Goal: Task Accomplishment & Management: Manage account settings

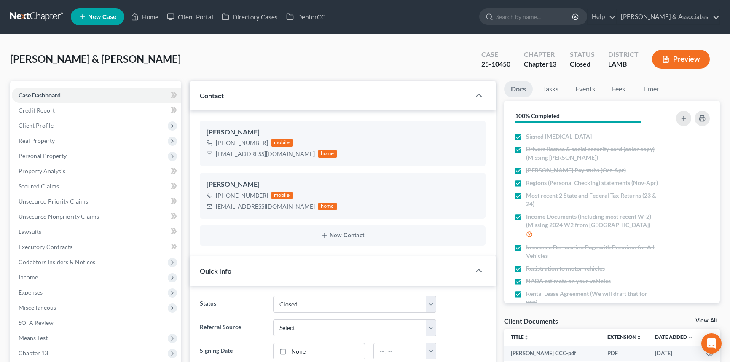
select select "2"
select select "0"
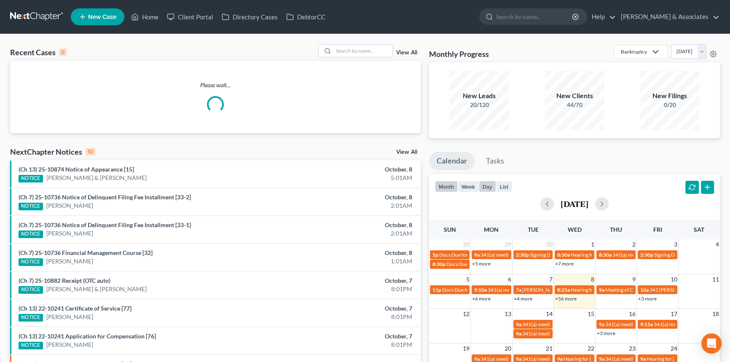
click at [493, 183] on button "day" at bounding box center [487, 186] width 17 height 11
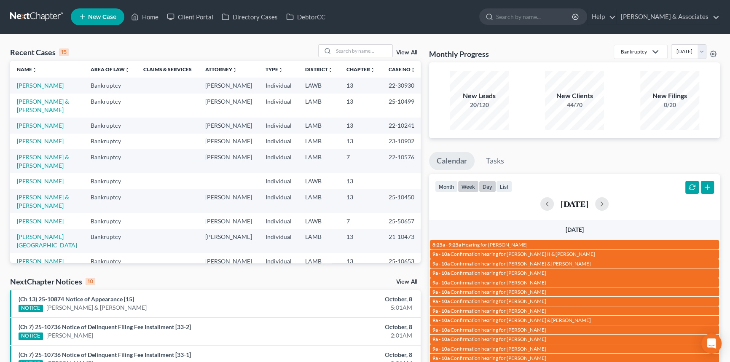
click at [468, 181] on button "week" at bounding box center [468, 186] width 21 height 11
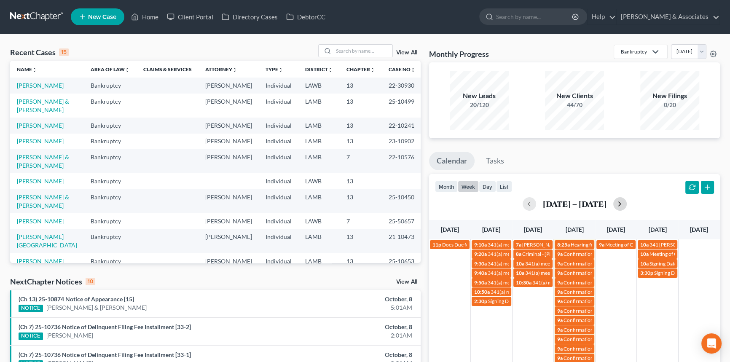
click at [615, 209] on button "button" at bounding box center [619, 203] width 13 height 13
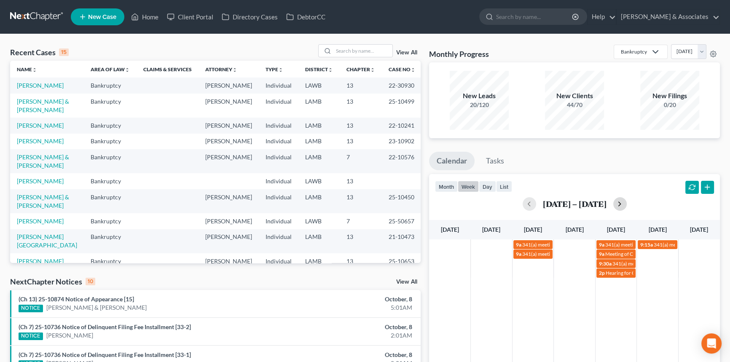
click at [615, 209] on div "[DATE] – [DATE]" at bounding box center [574, 203] width 279 height 13
click at [618, 207] on button "button" at bounding box center [619, 203] width 13 height 13
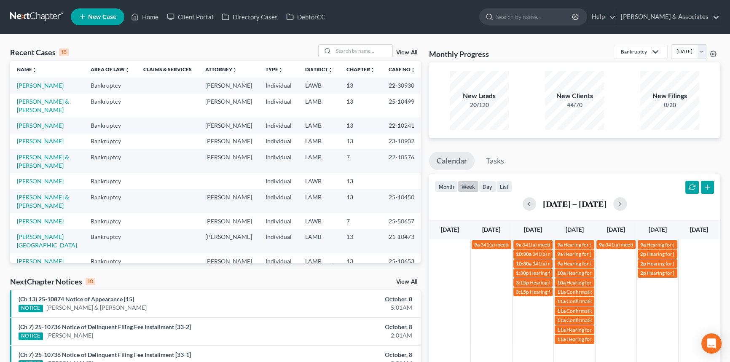
click at [40, 106] on td "[PERSON_NAME] & [PERSON_NAME]" at bounding box center [47, 106] width 74 height 24
click at [43, 101] on link "[PERSON_NAME] & [PERSON_NAME]" at bounding box center [43, 106] width 52 height 16
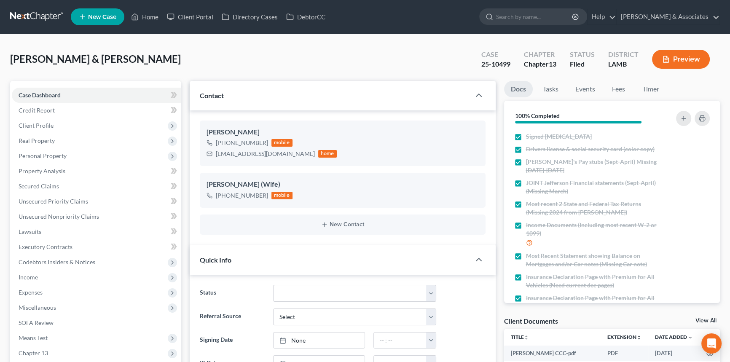
scroll to position [2557, 0]
click at [56, 221] on link "Unsecured Nonpriority Claims" at bounding box center [96, 216] width 169 height 15
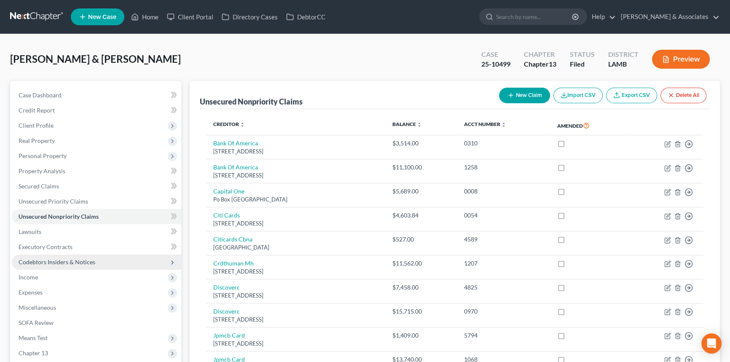
scroll to position [247, 0]
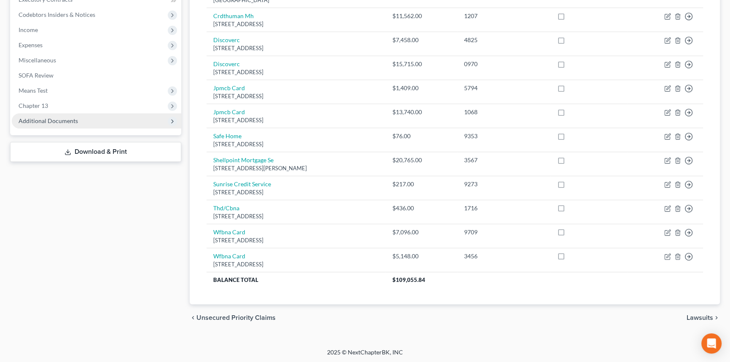
click at [77, 125] on span "Additional Documents" at bounding box center [96, 120] width 169 height 15
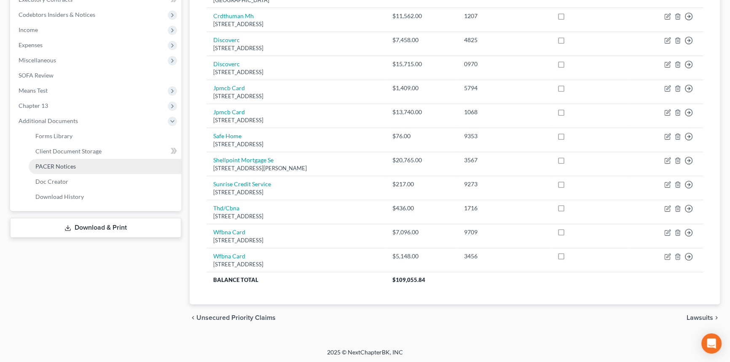
click at [67, 169] on span "PACER Notices" at bounding box center [55, 166] width 40 height 7
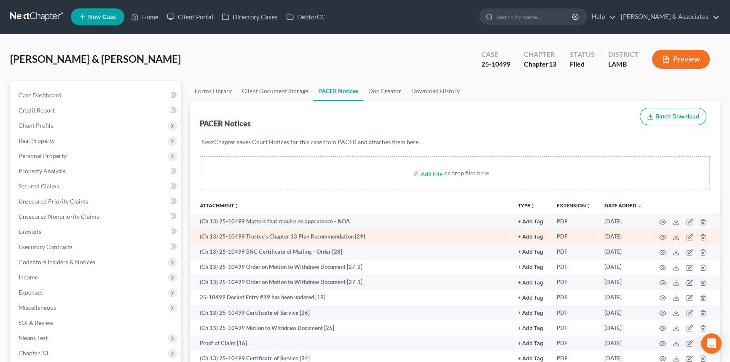
scroll to position [317, 0]
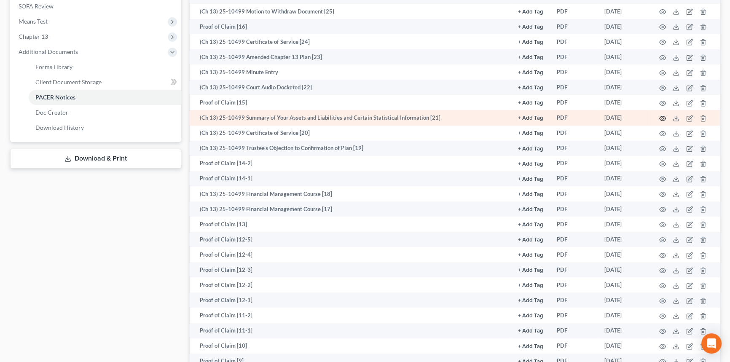
click at [660, 115] on icon "button" at bounding box center [662, 118] width 7 height 7
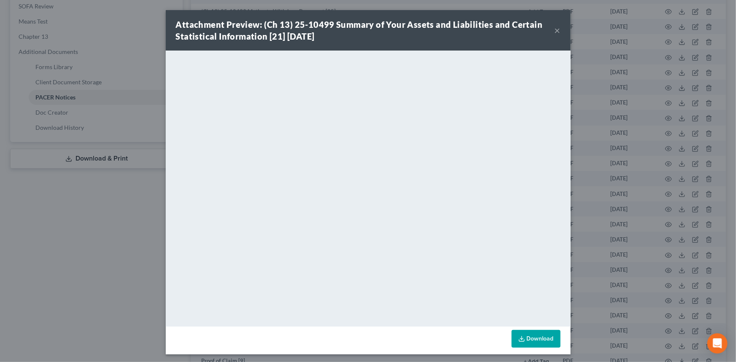
click at [554, 30] on button "×" at bounding box center [557, 30] width 6 height 10
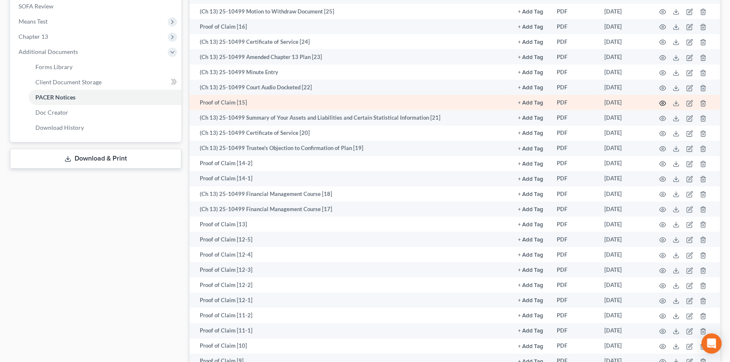
click at [662, 103] on icon "button" at bounding box center [662, 103] width 7 height 7
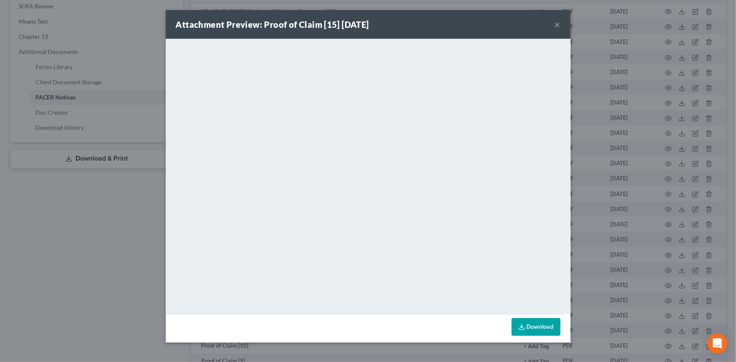
click at [556, 25] on button "×" at bounding box center [557, 24] width 6 height 10
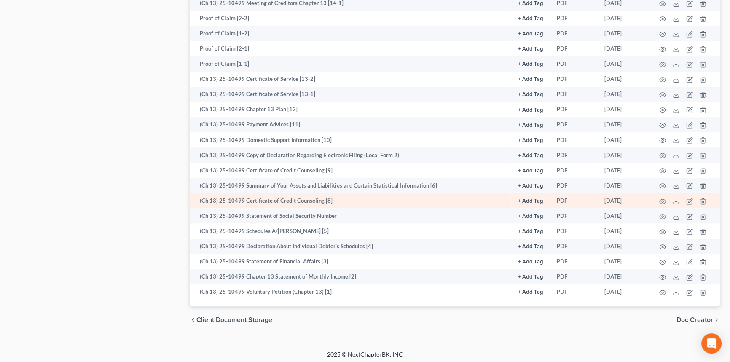
scroll to position [161, 0]
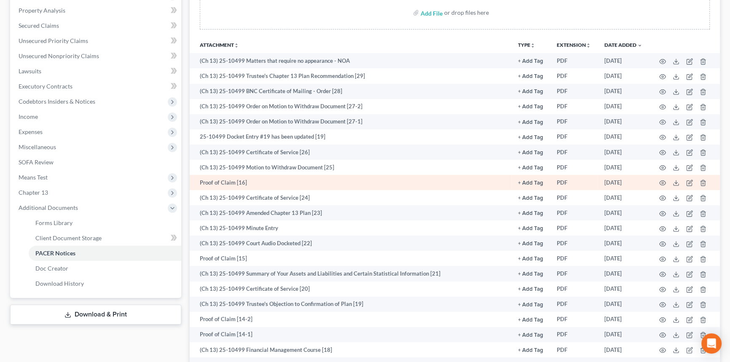
click at [658, 181] on td at bounding box center [684, 182] width 71 height 15
click at [662, 180] on icon "button" at bounding box center [662, 183] width 7 height 7
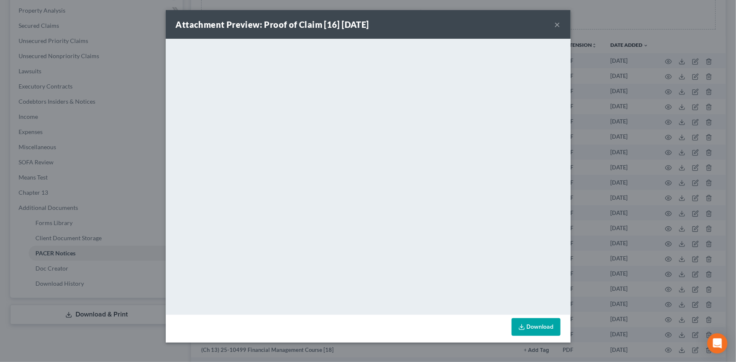
click at [603, 29] on div "Attachment Preview: Proof of Claim [16] [DATE] × <object ng-attr-data='[URL][DO…" at bounding box center [368, 181] width 736 height 362
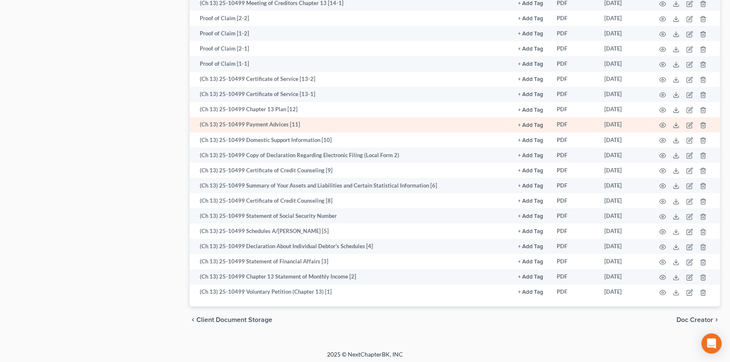
scroll to position [632, 0]
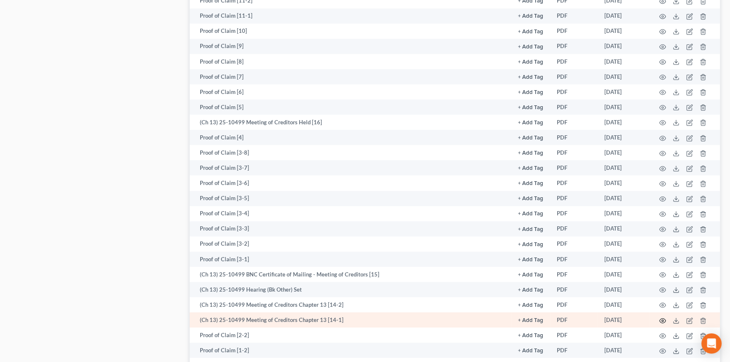
click at [665, 318] on icon "button" at bounding box center [663, 320] width 6 height 5
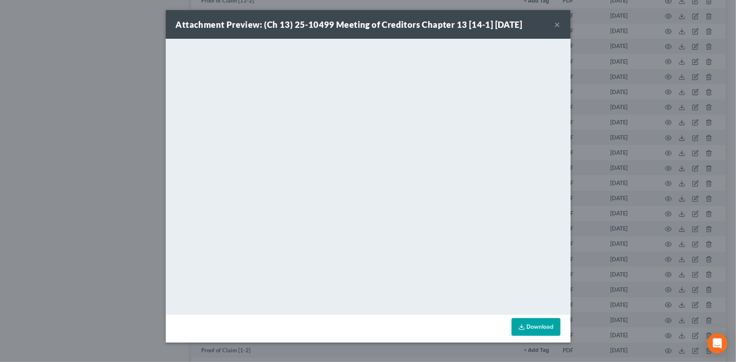
click at [559, 25] on button "×" at bounding box center [557, 24] width 6 height 10
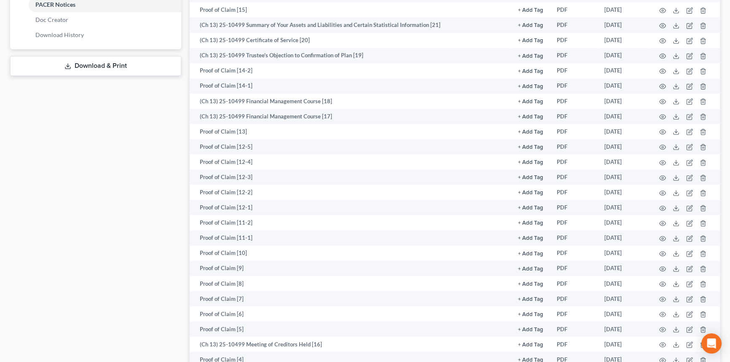
scroll to position [404, 0]
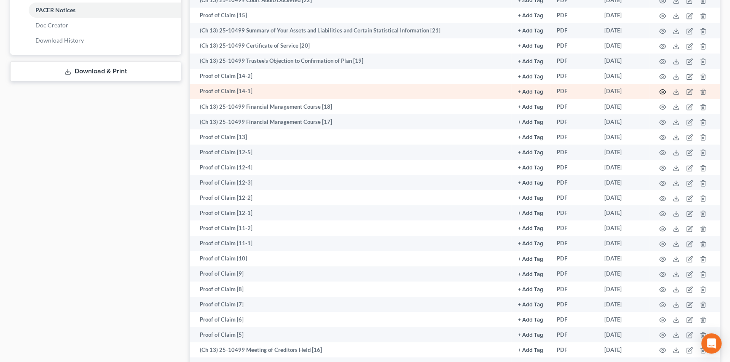
click at [664, 92] on icon "button" at bounding box center [663, 92] width 6 height 5
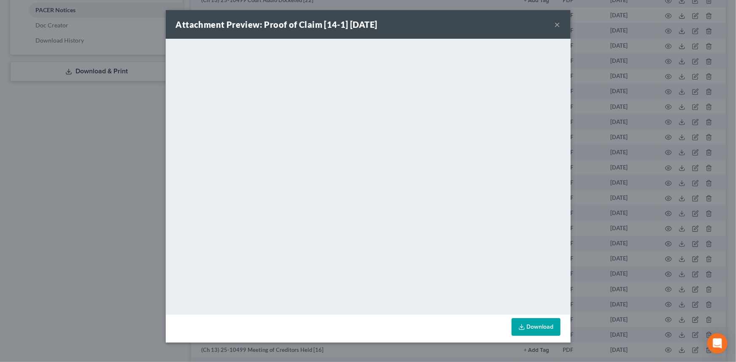
click at [556, 26] on button "×" at bounding box center [557, 24] width 6 height 10
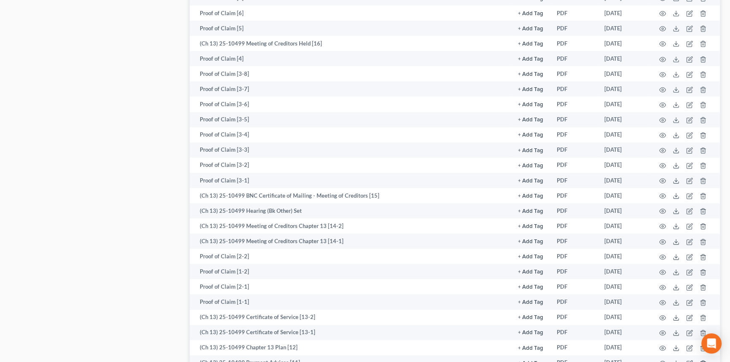
scroll to position [721, 0]
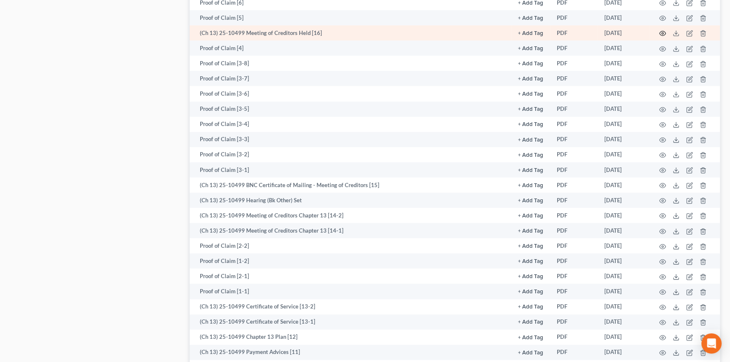
click at [662, 31] on icon "button" at bounding box center [662, 33] width 7 height 7
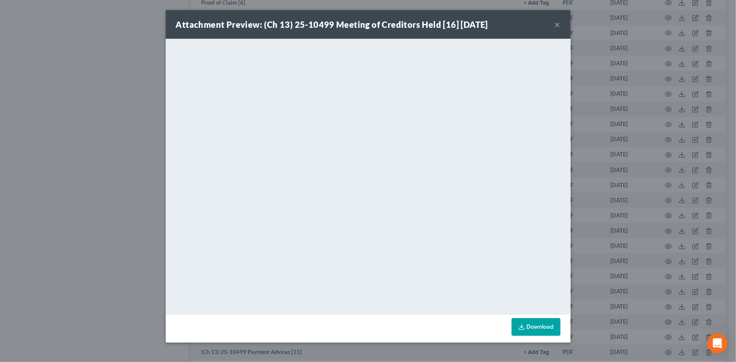
click at [556, 24] on button "×" at bounding box center [557, 24] width 6 height 10
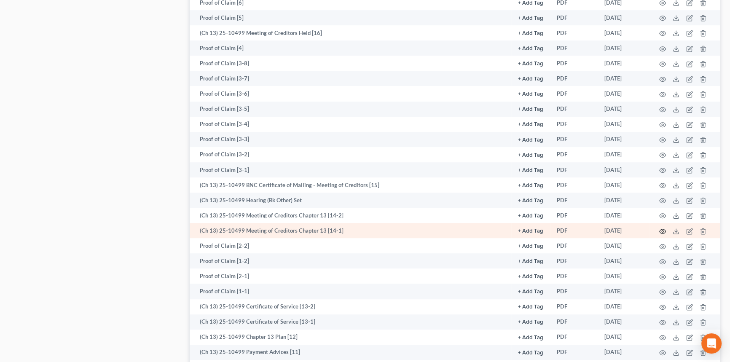
click at [663, 229] on icon "button" at bounding box center [663, 231] width 6 height 5
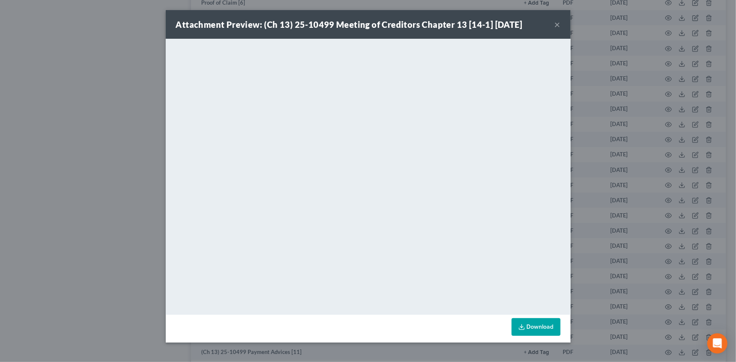
click at [557, 25] on button "×" at bounding box center [557, 24] width 6 height 10
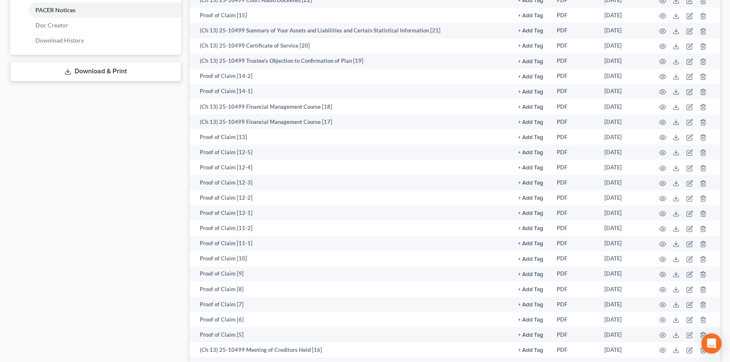
scroll to position [87, 0]
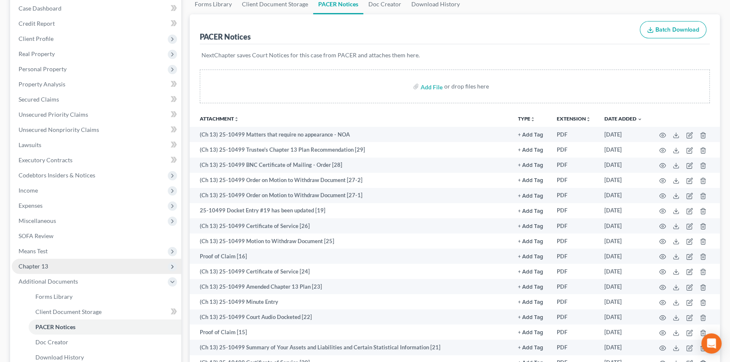
click at [47, 261] on span "Chapter 13" at bounding box center [96, 266] width 169 height 15
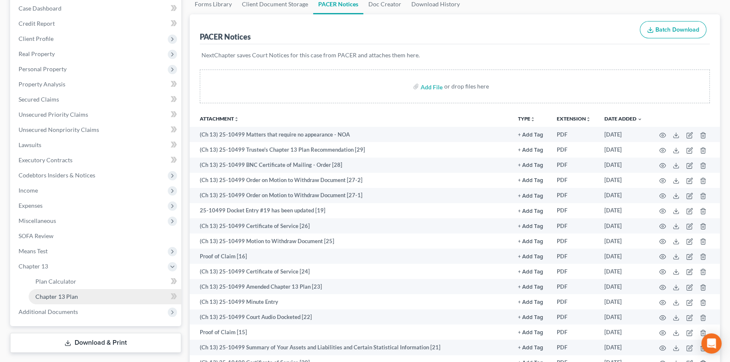
click at [65, 298] on span "Chapter 13 Plan" at bounding box center [56, 296] width 43 height 7
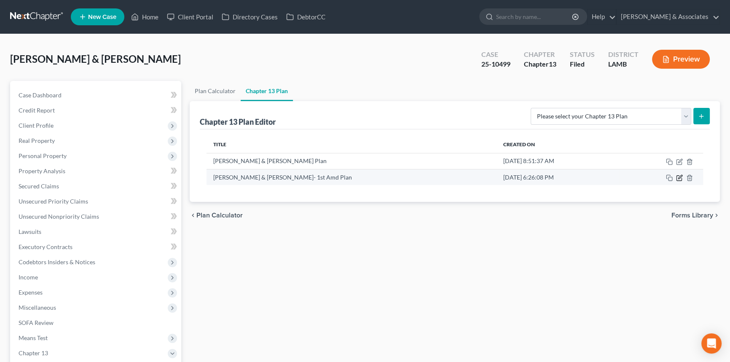
click at [680, 178] on icon "button" at bounding box center [679, 178] width 7 height 7
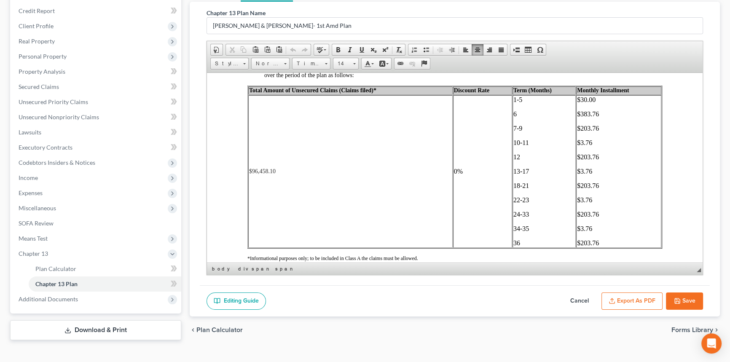
scroll to position [111, 0]
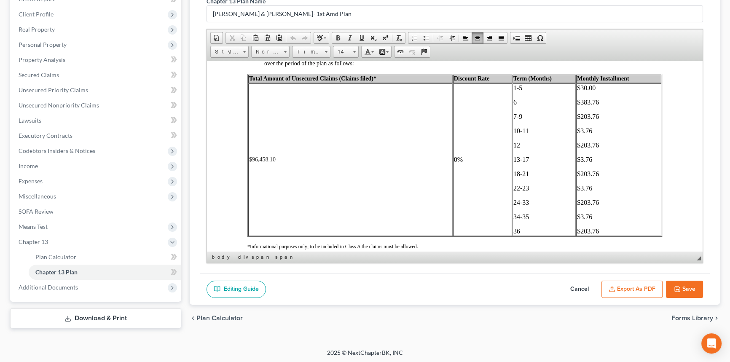
click at [578, 285] on button "Cancel" at bounding box center [579, 290] width 37 height 18
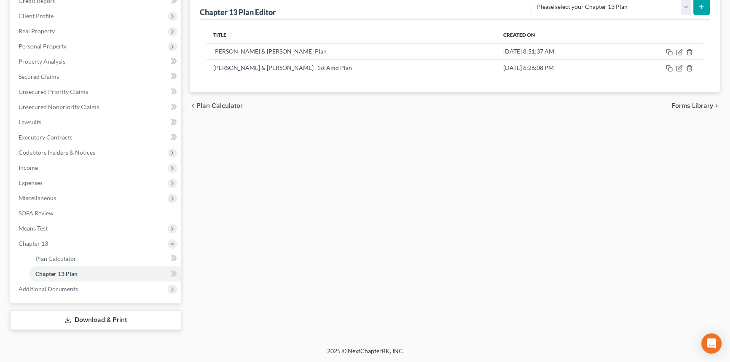
scroll to position [108, 0]
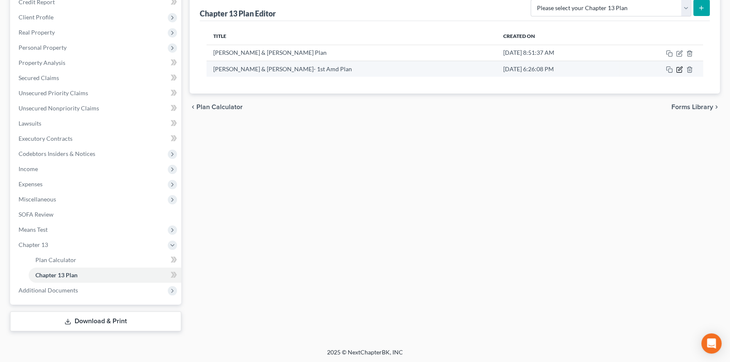
click at [680, 67] on icon "button" at bounding box center [680, 69] width 4 height 4
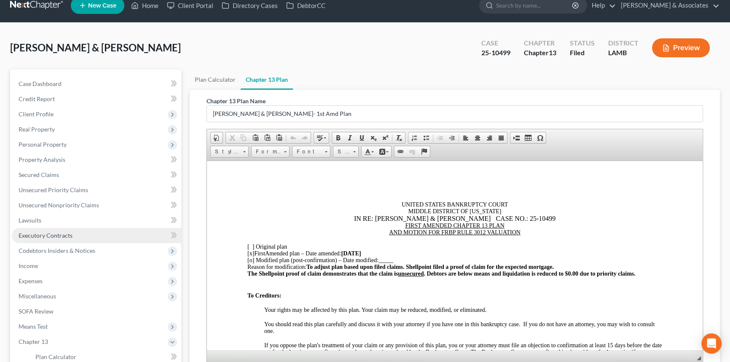
scroll to position [0, 0]
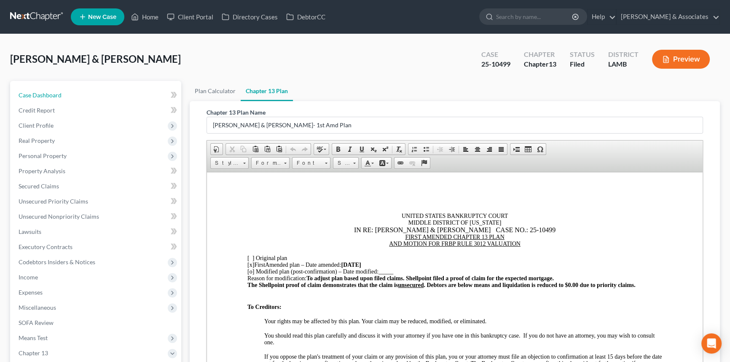
drag, startPoint x: 78, startPoint y: 97, endPoint x: 680, endPoint y: 0, distance: 609.3
click at [78, 97] on link "Case Dashboard" at bounding box center [96, 95] width 169 height 15
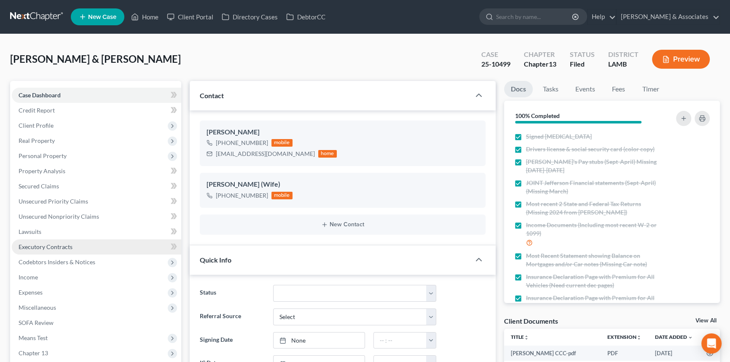
scroll to position [317, 0]
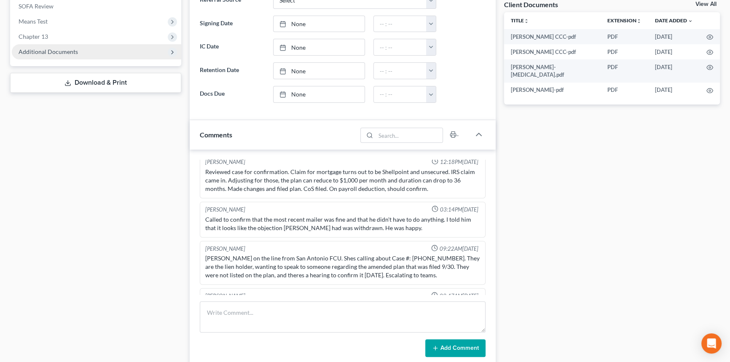
click at [38, 48] on span "Additional Documents" at bounding box center [48, 51] width 59 height 7
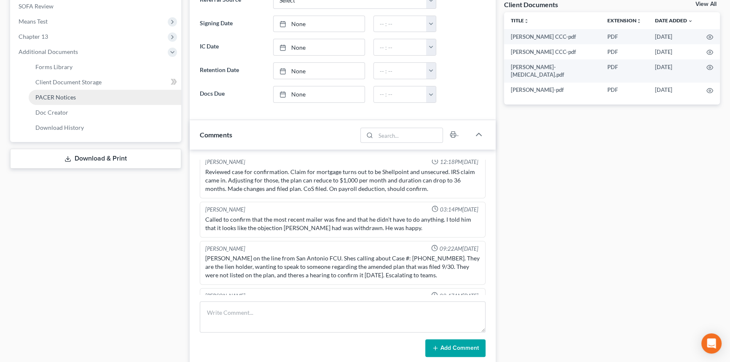
click at [49, 100] on link "PACER Notices" at bounding box center [105, 97] width 153 height 15
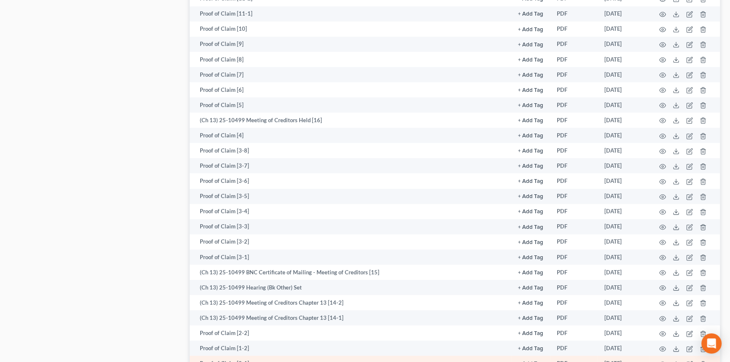
scroll to position [949, 0]
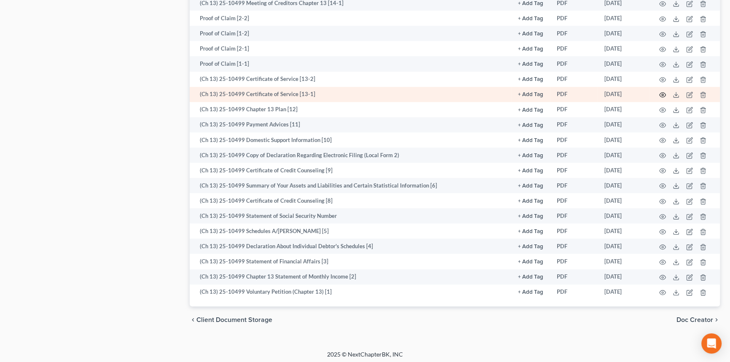
click at [661, 91] on icon "button" at bounding box center [662, 94] width 7 height 7
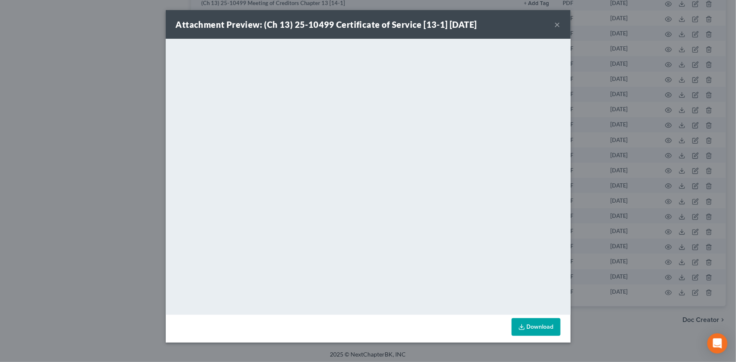
click at [556, 23] on button "×" at bounding box center [557, 24] width 6 height 10
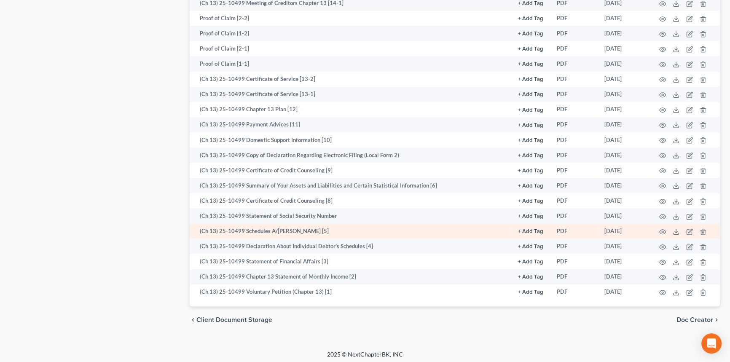
click at [658, 229] on td at bounding box center [684, 230] width 71 height 15
click at [661, 228] on icon "button" at bounding box center [662, 231] width 7 height 7
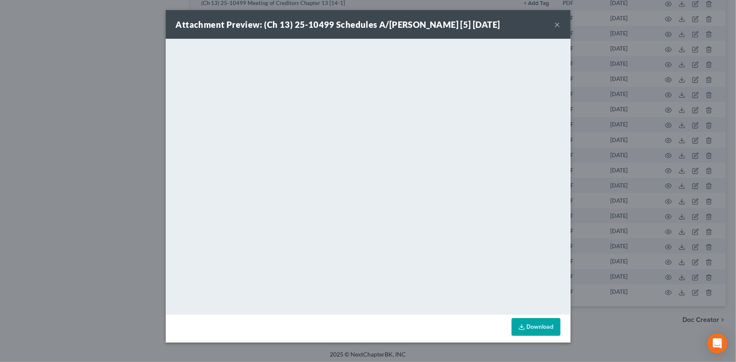
click at [556, 25] on button "×" at bounding box center [557, 24] width 6 height 10
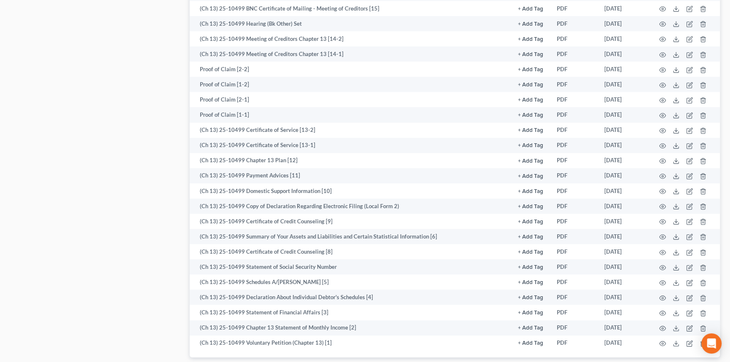
scroll to position [844, 0]
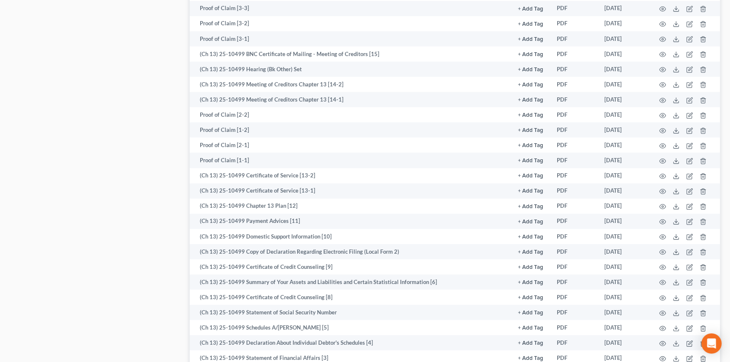
drag, startPoint x: 171, startPoint y: 173, endPoint x: 164, endPoint y: 138, distance: 36.1
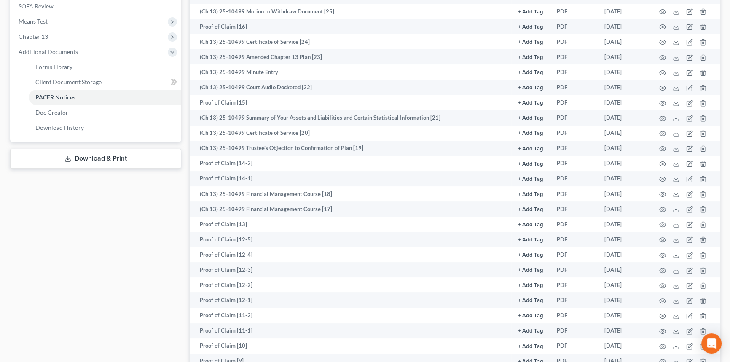
scroll to position [0, 0]
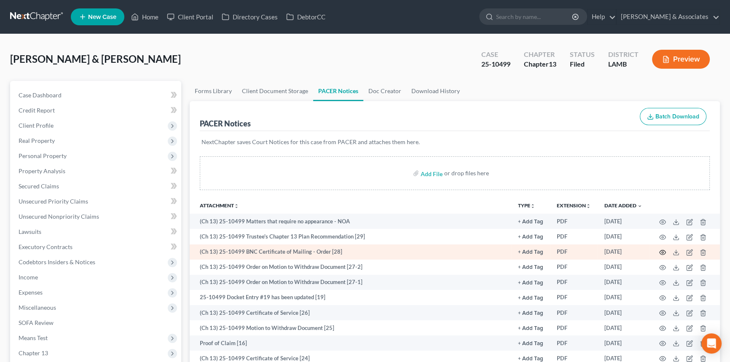
click at [661, 250] on icon "button" at bounding box center [662, 252] width 7 height 7
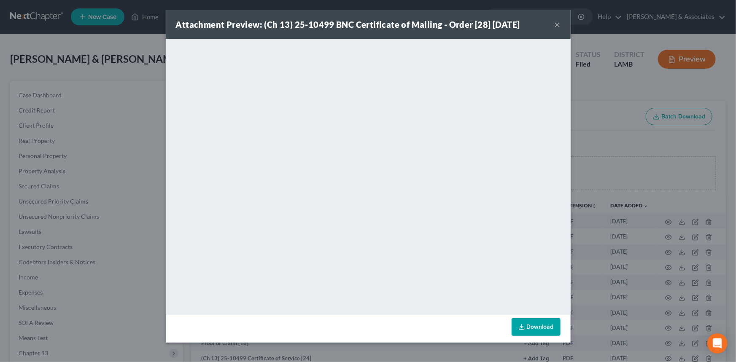
click at [559, 29] on button "×" at bounding box center [557, 24] width 6 height 10
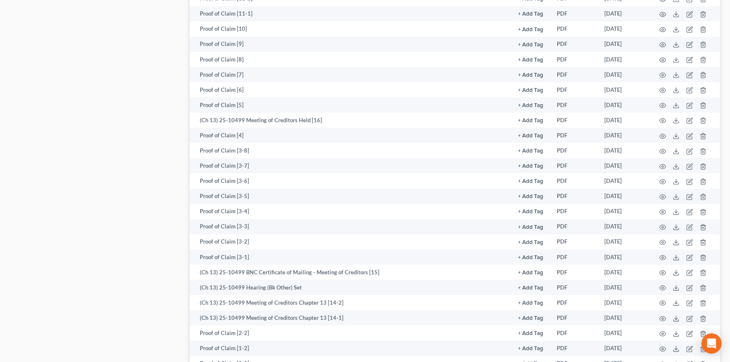
scroll to position [949, 0]
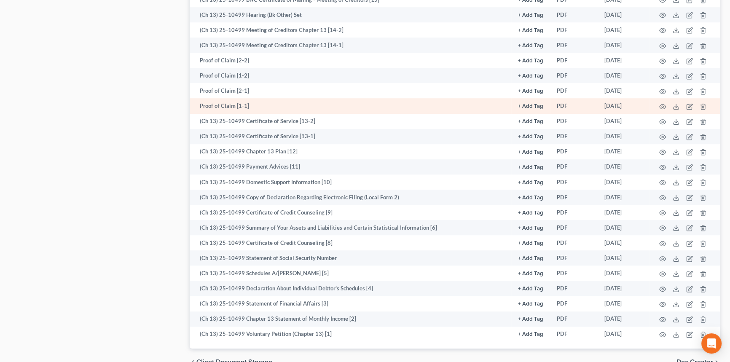
drag, startPoint x: 93, startPoint y: 142, endPoint x: 273, endPoint y: 110, distance: 182.7
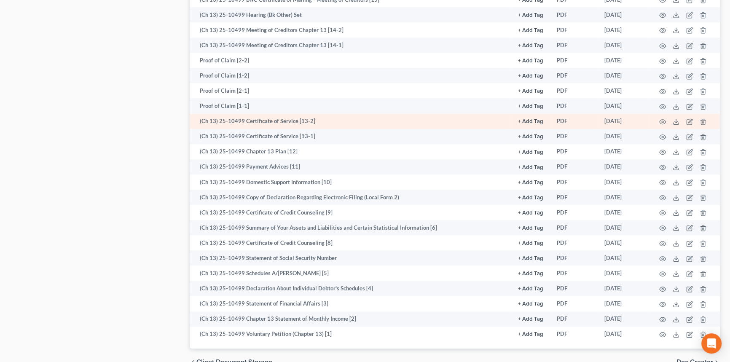
scroll to position [904, 0]
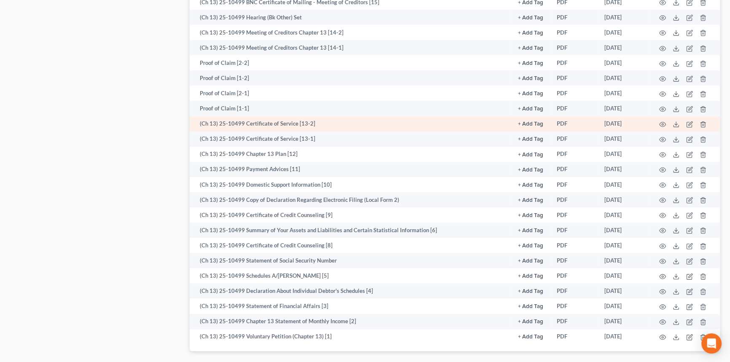
click at [666, 120] on td at bounding box center [684, 123] width 71 height 15
click at [663, 121] on icon "button" at bounding box center [662, 124] width 7 height 7
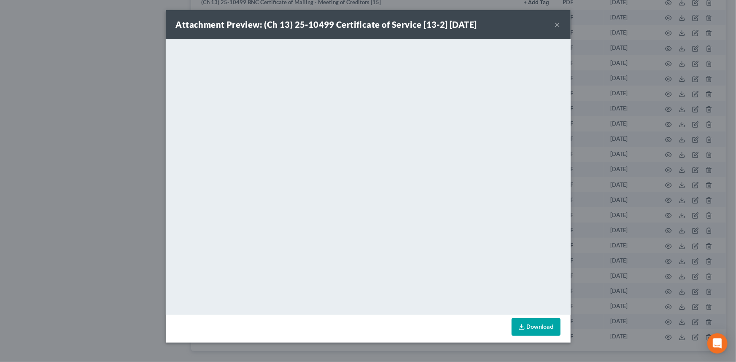
click at [103, 76] on div "Attachment Preview: (Ch 13) 25-10499 Certificate of Service [13-2] [DATE] × Dow…" at bounding box center [368, 181] width 736 height 362
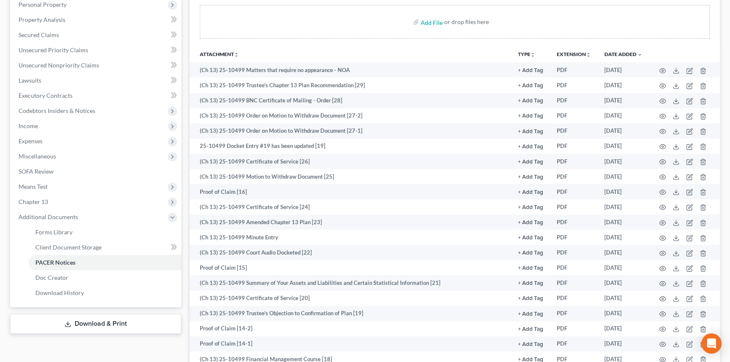
scroll to position [0, 0]
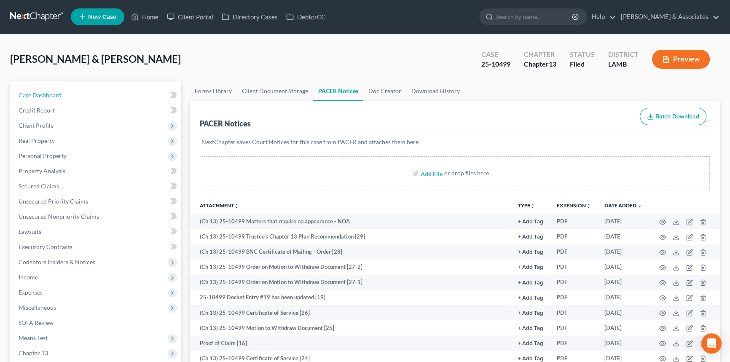
drag, startPoint x: 73, startPoint y: 98, endPoint x: 306, endPoint y: 52, distance: 237.9
click at [73, 98] on link "Case Dashboard" at bounding box center [96, 95] width 169 height 15
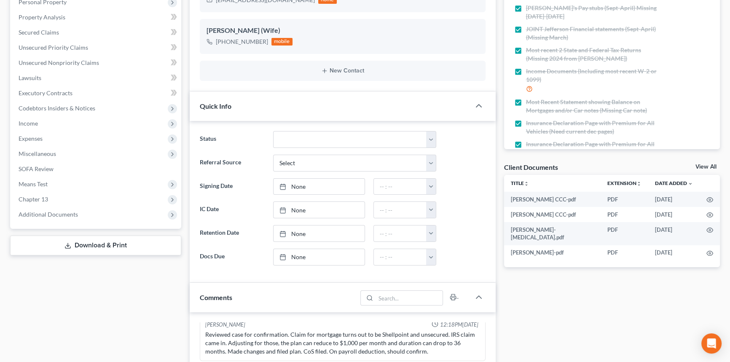
scroll to position [471, 0]
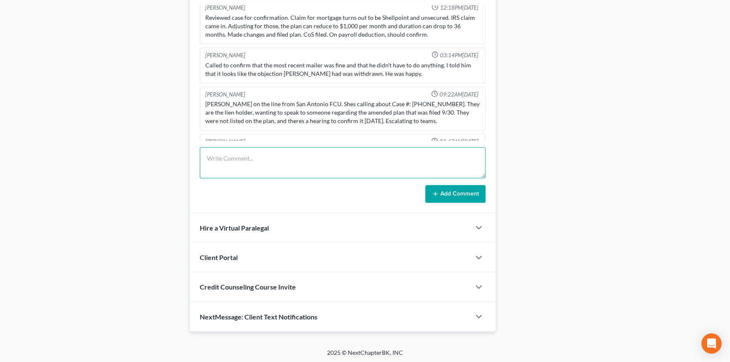
click at [257, 153] on textarea at bounding box center [343, 162] width 286 height 31
type textarea "Creditor filed proof of claim almost a month after the deadline, informed KLC. ^"
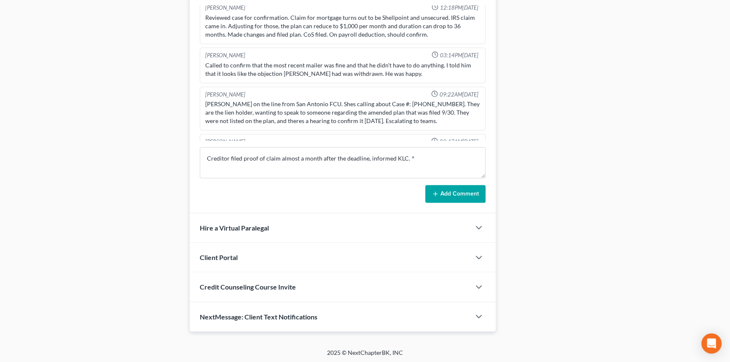
click at [464, 185] on button "Add Comment" at bounding box center [455, 194] width 60 height 18
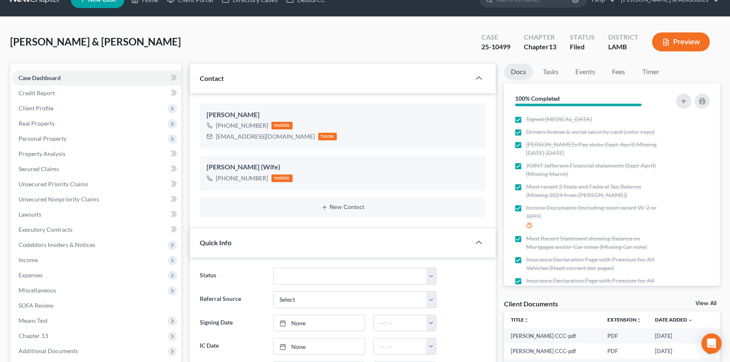
scroll to position [0, 0]
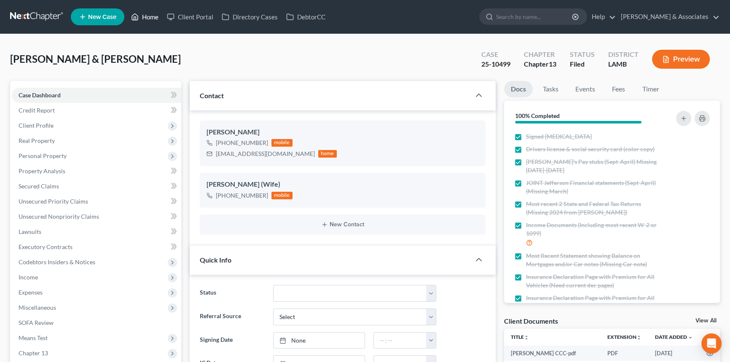
click at [152, 20] on link "Home" at bounding box center [145, 16] width 36 height 15
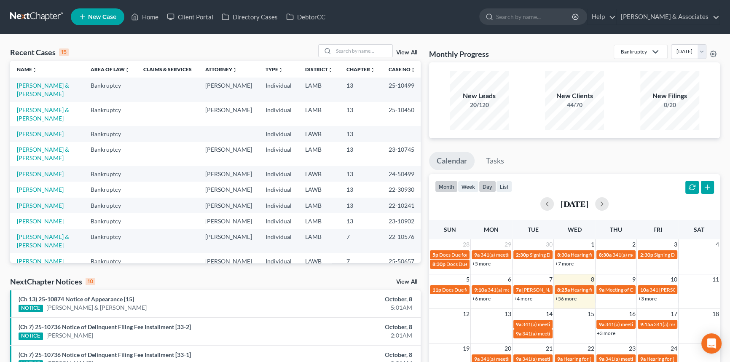
click at [492, 187] on button "day" at bounding box center [487, 186] width 17 height 11
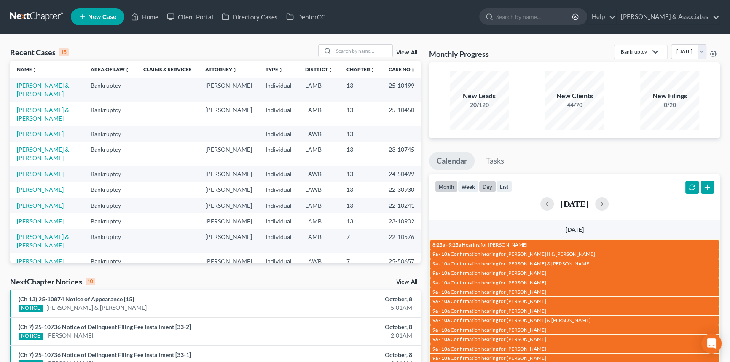
click at [447, 185] on button "month" at bounding box center [446, 186] width 23 height 11
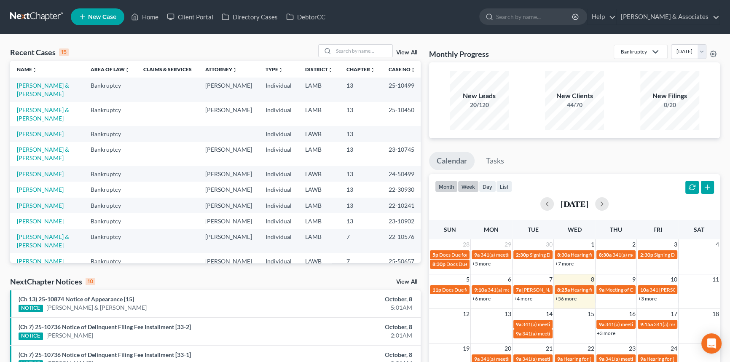
click at [468, 182] on button "week" at bounding box center [468, 186] width 21 height 11
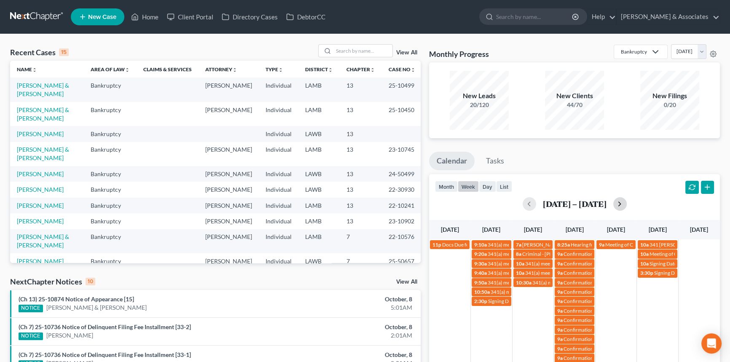
click at [622, 204] on button "button" at bounding box center [619, 203] width 13 height 13
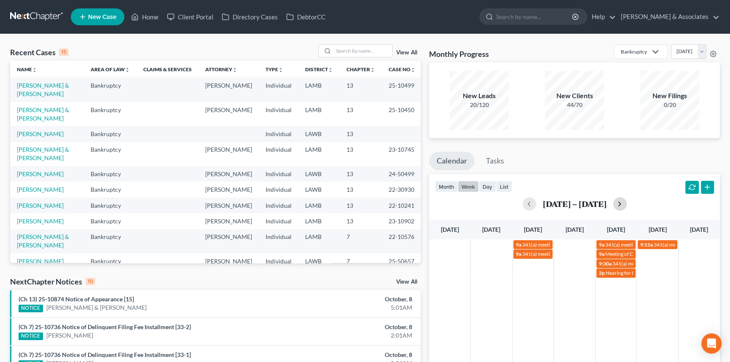
click at [622, 204] on button "button" at bounding box center [619, 203] width 13 height 13
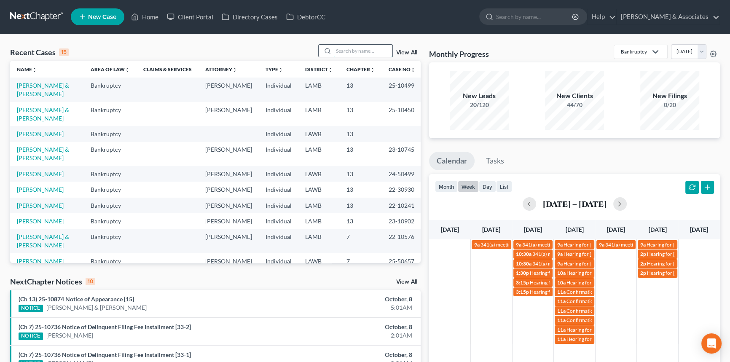
click at [361, 46] on input "search" at bounding box center [362, 51] width 59 height 12
type input "[PERSON_NAME]"
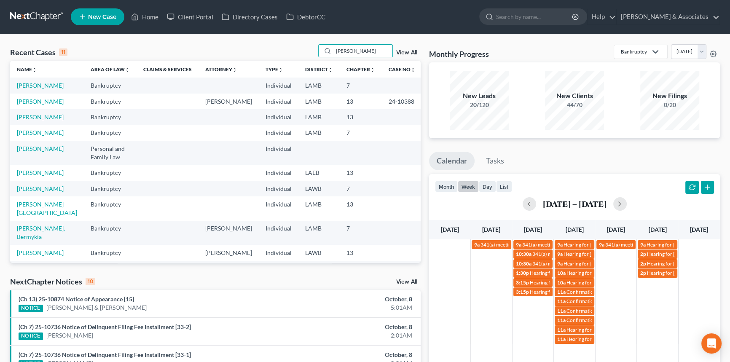
click at [30, 89] on td "[PERSON_NAME]" at bounding box center [47, 86] width 74 height 16
click at [31, 83] on link "[PERSON_NAME]" at bounding box center [40, 85] width 47 height 7
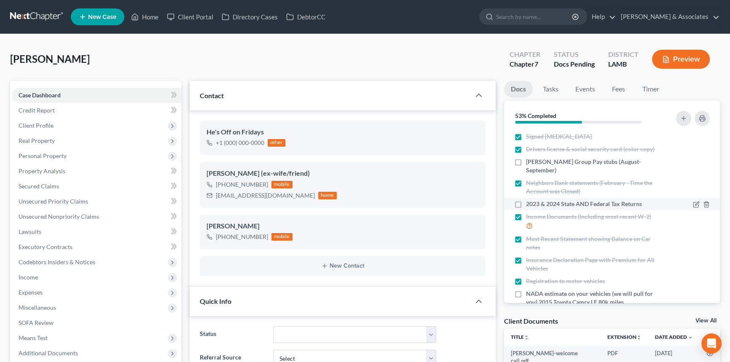
scroll to position [117, 0]
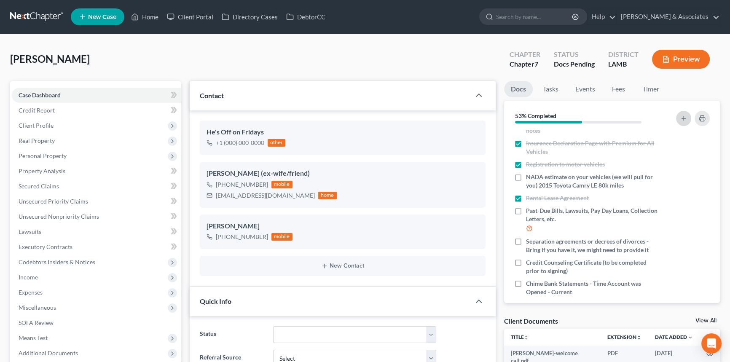
click at [686, 120] on icon "button" at bounding box center [683, 118] width 7 height 7
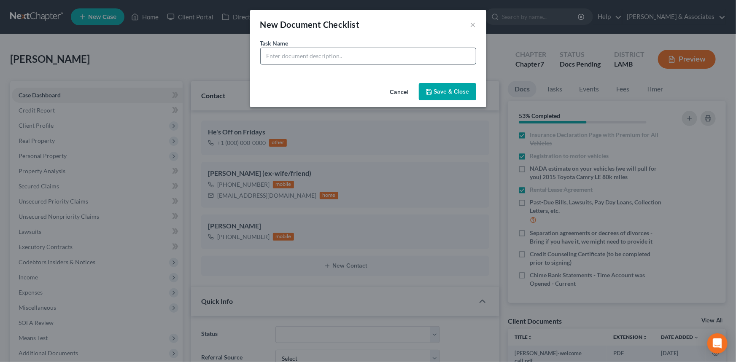
click at [293, 54] on input "text" at bounding box center [368, 56] width 215 height 16
type input "Standard Financial Lawsuit"
click at [435, 88] on button "Save & Close" at bounding box center [447, 92] width 57 height 18
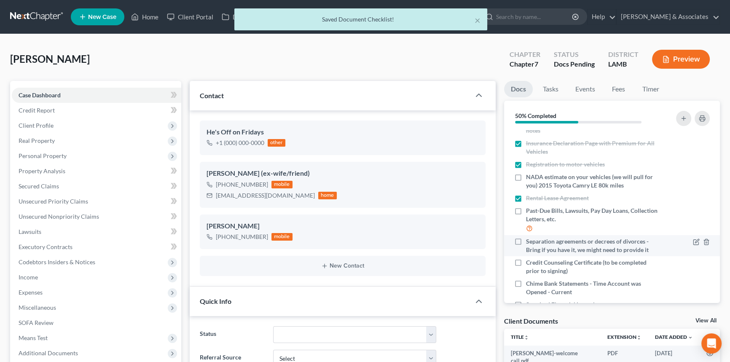
scroll to position [129, 0]
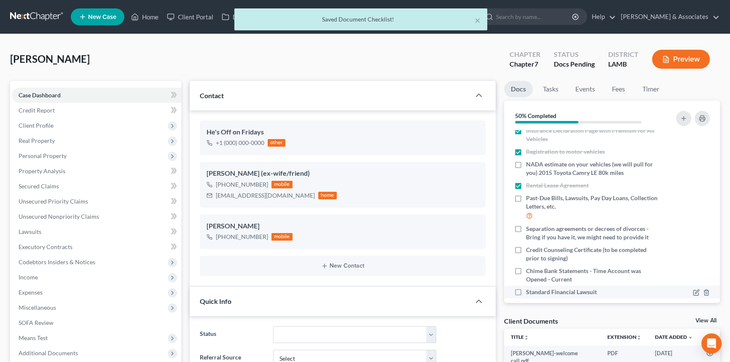
click at [526, 288] on label "Standard Financial Lawsuit" at bounding box center [561, 292] width 71 height 8
click at [529, 288] on input "Standard Financial Lawsuit" at bounding box center [531, 290] width 5 height 5
checkbox input "true"
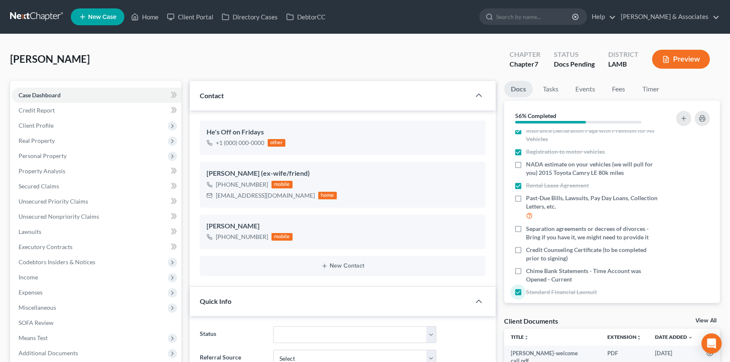
scroll to position [0, 0]
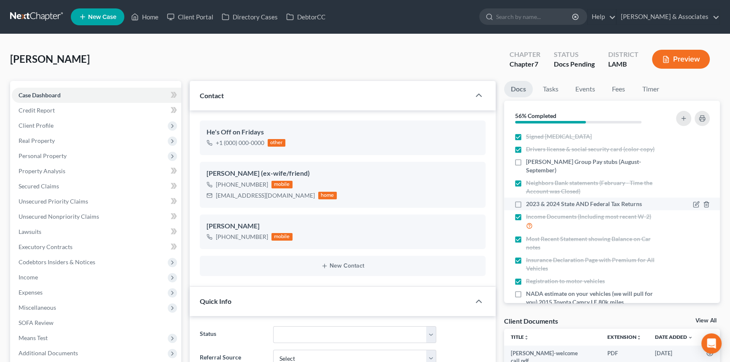
click at [510, 200] on div "2023 & 2024 State AND Federal Tax Returns" at bounding box center [586, 204] width 153 height 8
click at [526, 200] on label "2023 & 2024 State AND Federal Tax Returns" at bounding box center [584, 204] width 116 height 8
click at [529, 200] on input "2023 & 2024 State AND Federal Tax Returns" at bounding box center [531, 202] width 5 height 5
checkbox input "true"
drag, startPoint x: 519, startPoint y: 161, endPoint x: 612, endPoint y: 170, distance: 93.2
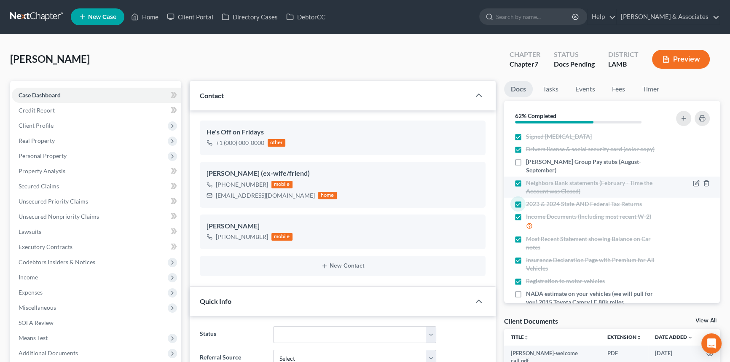
click at [526, 161] on label "[PERSON_NAME] Group Pay stubs (August-September)" at bounding box center [592, 166] width 133 height 17
click at [529, 161] on input "[PERSON_NAME] Group Pay stubs (August-September)" at bounding box center [531, 160] width 5 height 5
checkbox input "true"
click at [468, 59] on div "[PERSON_NAME] Upgraded Chapter Chapter 7 Status Docs Pending District [GEOGRAPH…" at bounding box center [365, 62] width 710 height 37
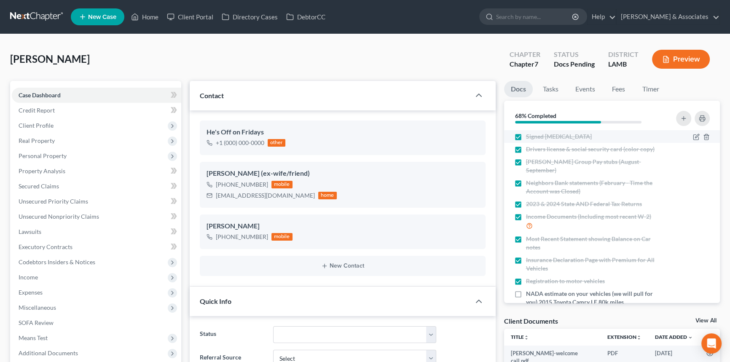
drag, startPoint x: 517, startPoint y: 287, endPoint x: 679, endPoint y: 135, distance: 222.2
click at [526, 290] on label "NADA estimate on your vehicles (we will pull for you) 2015 Toyota Camry LE 80k …" at bounding box center [592, 298] width 133 height 17
click at [529, 290] on input "NADA estimate on your vehicles (we will pull for you) 2015 Toyota Camry LE 80k …" at bounding box center [531, 292] width 5 height 5
checkbox input "true"
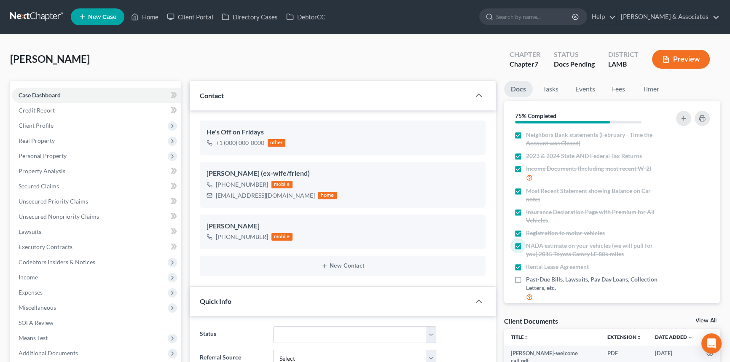
scroll to position [65, 0]
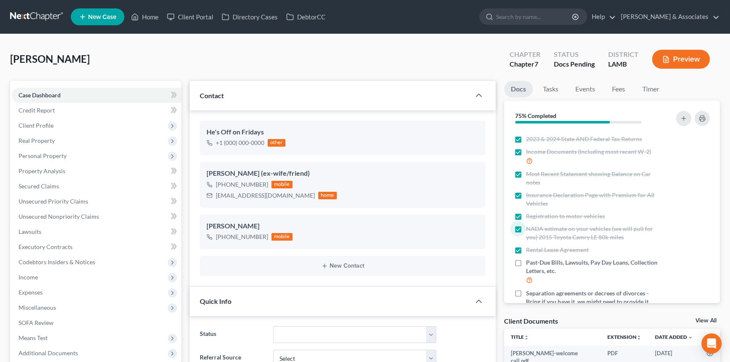
click at [415, 68] on div "[PERSON_NAME] Upgraded Chapter Chapter 7 Status Docs Pending District [GEOGRAPH…" at bounding box center [365, 62] width 710 height 37
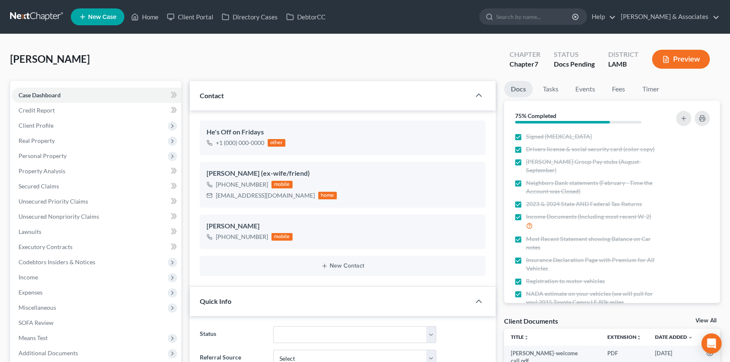
scroll to position [317, 0]
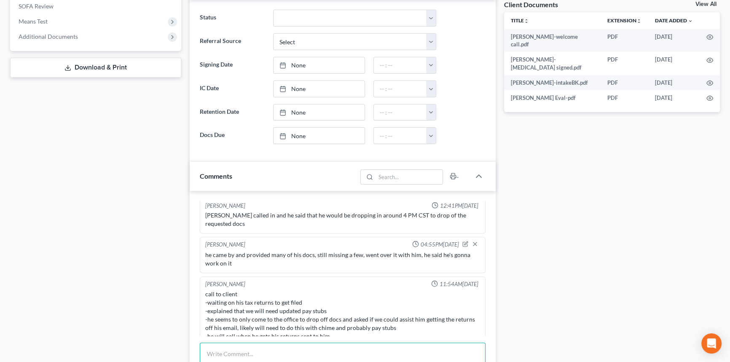
click at [232, 352] on textarea at bounding box center [343, 358] width 286 height 31
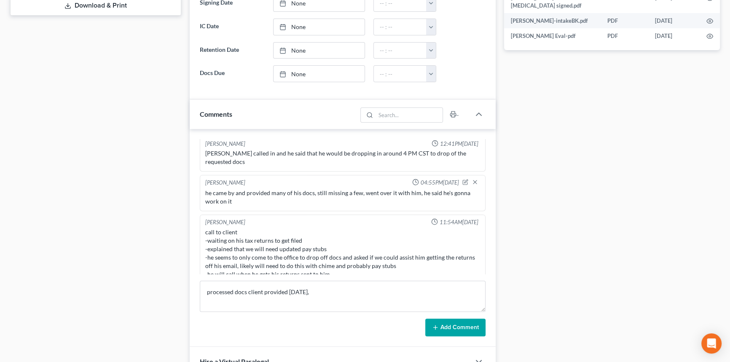
scroll to position [512, 0]
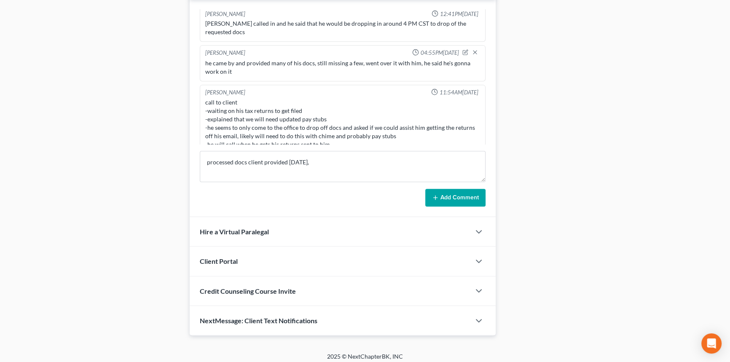
drag, startPoint x: 290, startPoint y: 66, endPoint x: 288, endPoint y: 154, distance: 87.7
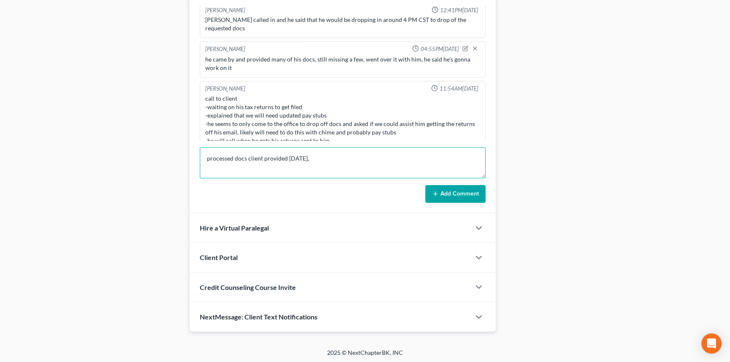
click at [325, 166] on textarea "processed docs client provided [DATE]," at bounding box center [343, 162] width 286 height 31
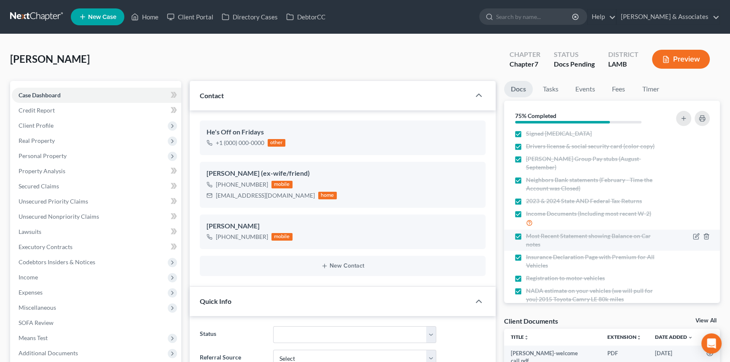
scroll to position [0, 0]
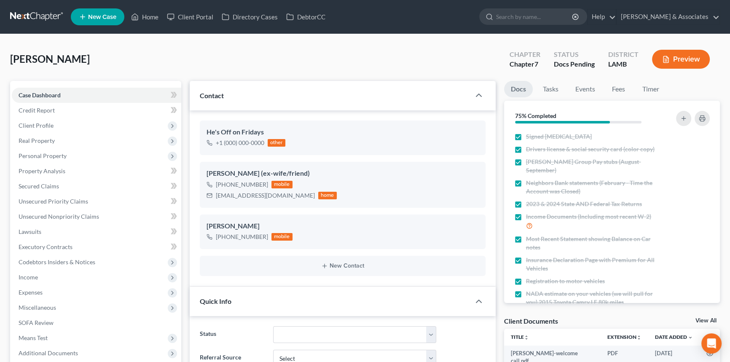
type textarea "processed docs client provided [DATE], we have almost everything now! chime ban…"
click at [408, 53] on div "[PERSON_NAME] Upgraded Chapter Chapter 7 Status Docs Pending District [GEOGRAPH…" at bounding box center [365, 62] width 710 height 37
click at [526, 162] on label "[PERSON_NAME] Group Pay stubs (August-September)" at bounding box center [592, 166] width 133 height 17
click at [529, 162] on input "[PERSON_NAME] Group Pay stubs (August-September)" at bounding box center [531, 160] width 5 height 5
checkbox input "false"
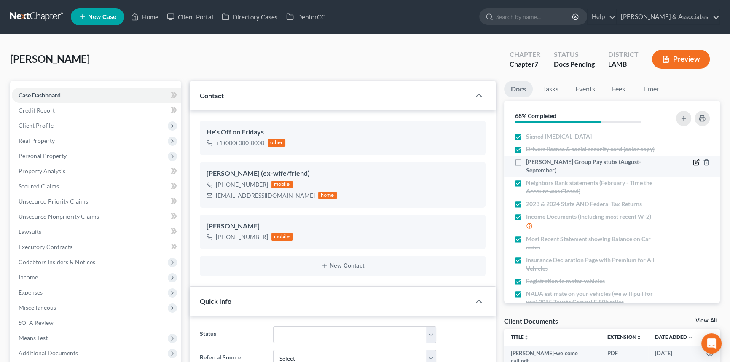
click at [695, 160] on icon "button" at bounding box center [697, 162] width 4 height 4
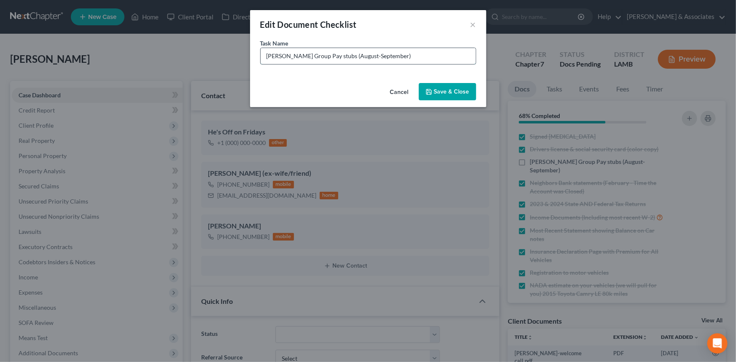
click at [350, 51] on input "[PERSON_NAME] Group Pay stubs (August-September)" at bounding box center [368, 56] width 215 height 16
drag, startPoint x: 371, startPoint y: 55, endPoint x: 327, endPoint y: 70, distance: 46.5
click at [327, 70] on div "Task Name * [PERSON_NAME] Group Pay stubs (September)" at bounding box center [368, 59] width 236 height 41
type input "[PERSON_NAME] Group Pay stubs ([DATE] Paystub)"
click at [443, 86] on button "Save & Close" at bounding box center [447, 92] width 57 height 18
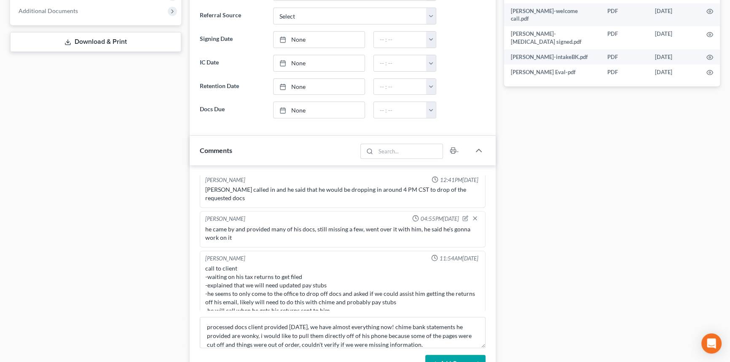
scroll to position [366, 0]
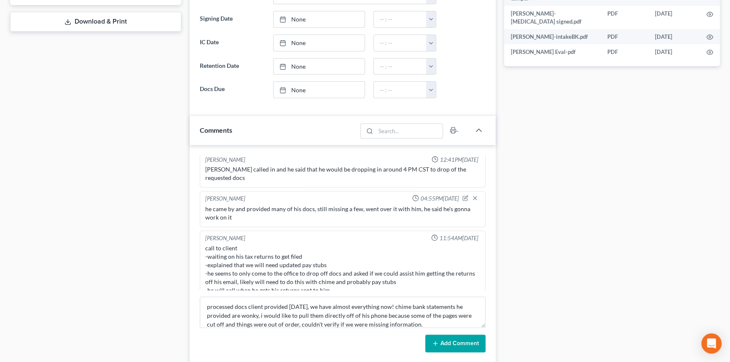
drag, startPoint x: 590, startPoint y: 177, endPoint x: 590, endPoint y: 201, distance: 24.5
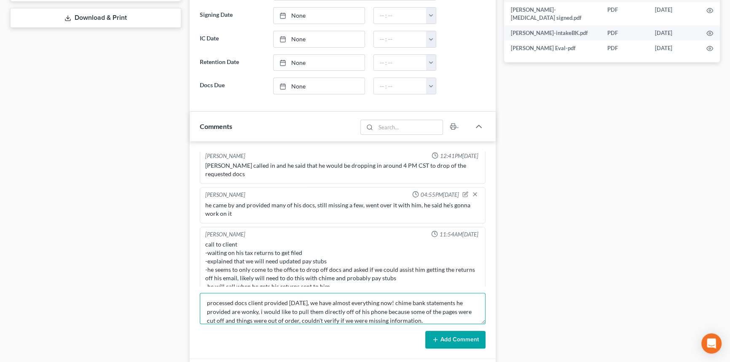
click at [429, 318] on textarea "processed docs client provided [DATE], we have almost everything now! chime ban…" at bounding box center [343, 308] width 286 height 31
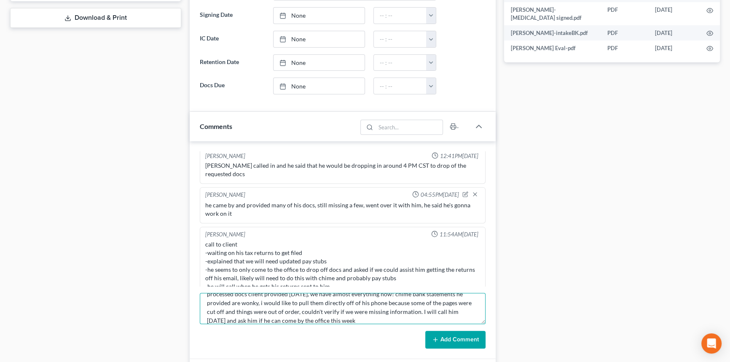
click at [360, 317] on textarea "processed docs client provided [DATE], we have almost everything now! chime ban…" at bounding box center [343, 308] width 286 height 31
type textarea "processed docs client provided [DATE], we have almost everything now! chime ban…"
click at [473, 332] on button "Add Comment" at bounding box center [455, 340] width 60 height 18
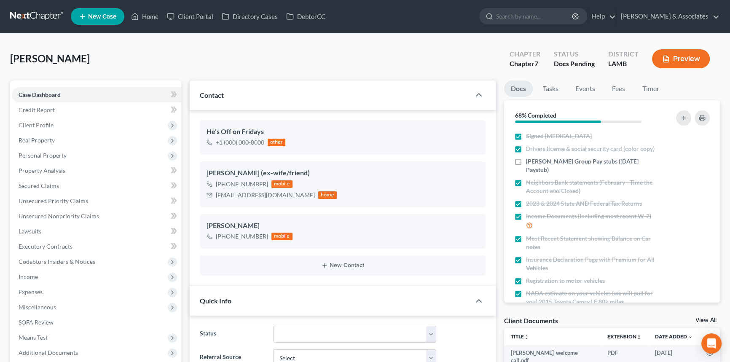
scroll to position [0, 0]
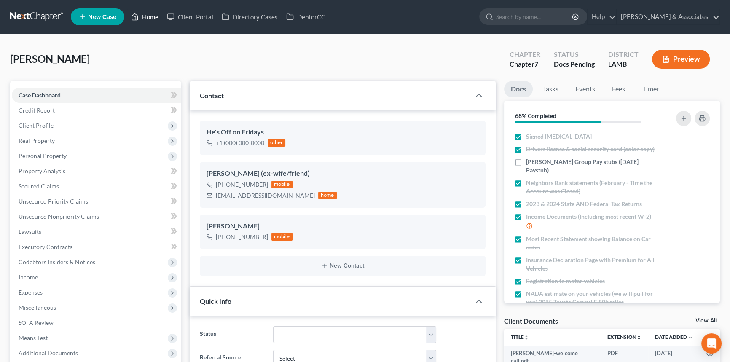
click at [148, 18] on link "Home" at bounding box center [145, 16] width 36 height 15
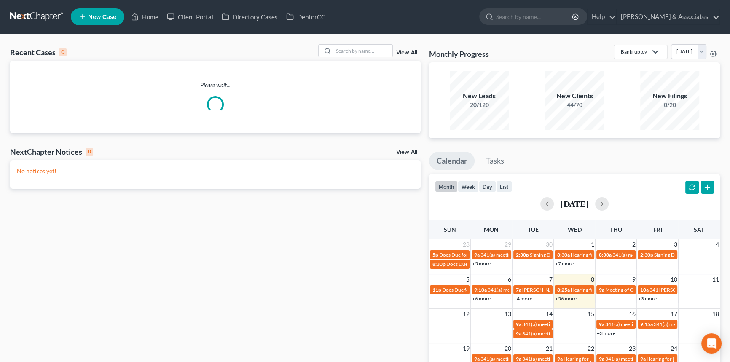
click at [336, 59] on div "Recent Cases 0 View All" at bounding box center [215, 52] width 411 height 16
click at [340, 58] on div "Recent Cases 0 View All" at bounding box center [215, 52] width 411 height 16
click at [346, 54] on input "search" at bounding box center [362, 51] width 59 height 12
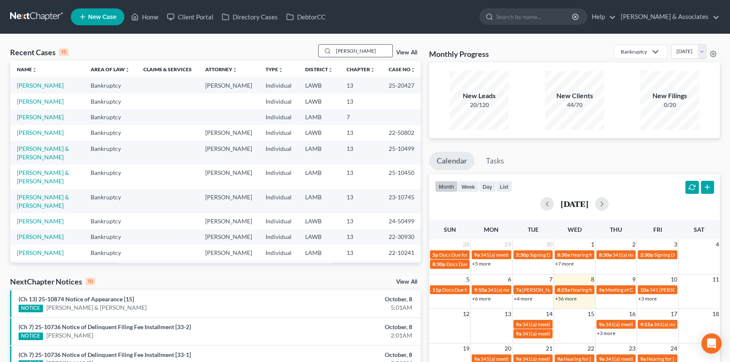
type input "[PERSON_NAME]"
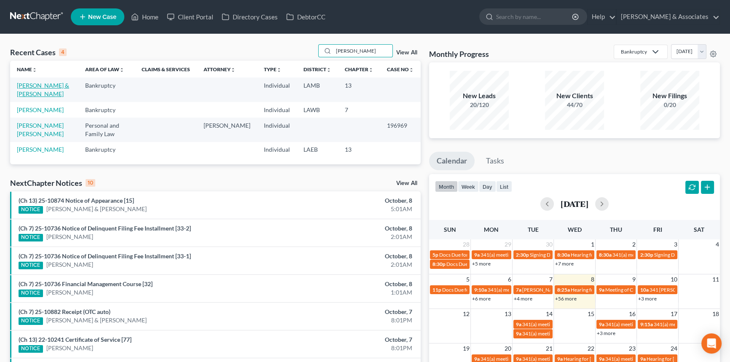
click at [42, 88] on link "[PERSON_NAME] & [PERSON_NAME]" at bounding box center [43, 90] width 52 height 16
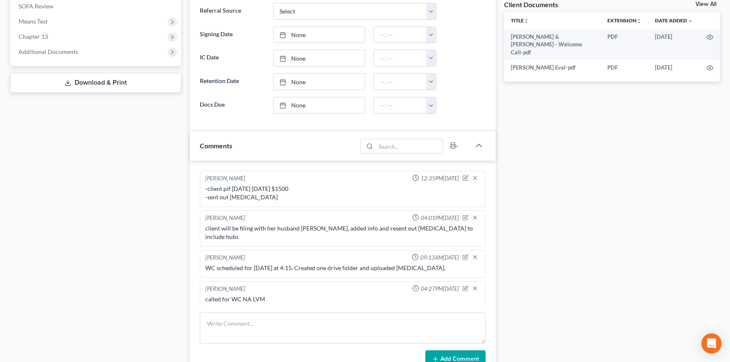
scroll to position [82, 0]
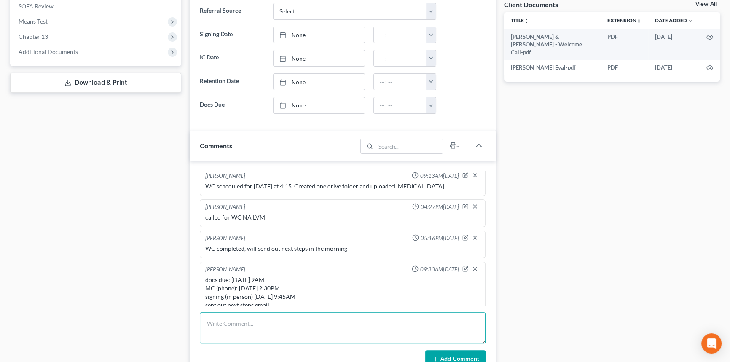
click at [243, 329] on textarea at bounding box center [343, 327] width 286 height 31
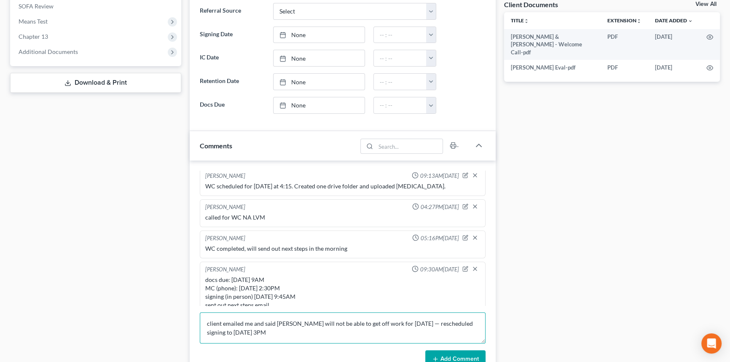
type textarea "client emailed me and said [PERSON_NAME] will not be able to get off work for […"
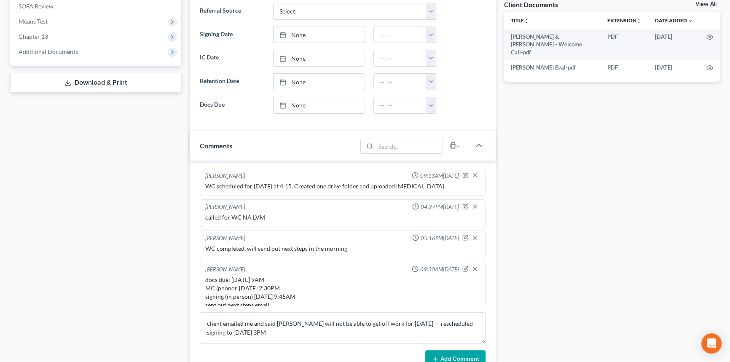
click at [459, 353] on button "Add Comment" at bounding box center [455, 359] width 60 height 18
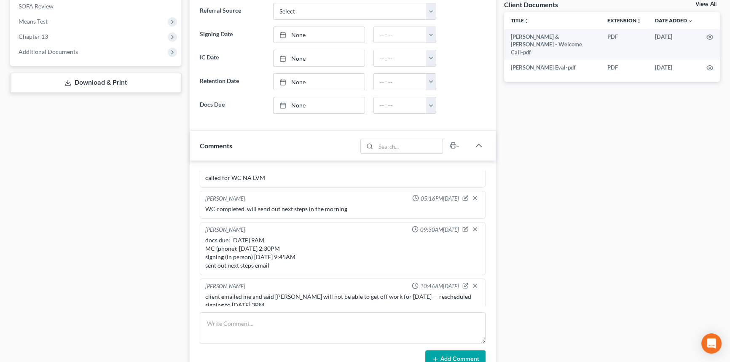
scroll to position [0, 0]
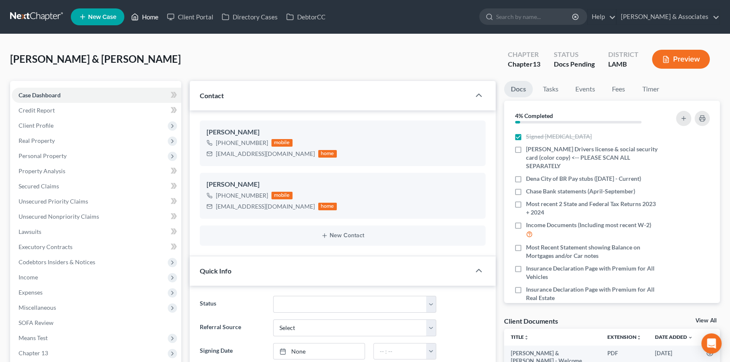
click at [148, 16] on link "Home" at bounding box center [145, 16] width 36 height 15
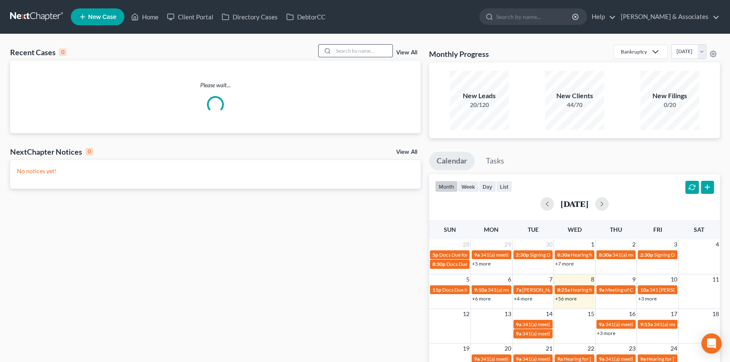
click at [354, 54] on input "search" at bounding box center [362, 51] width 59 height 12
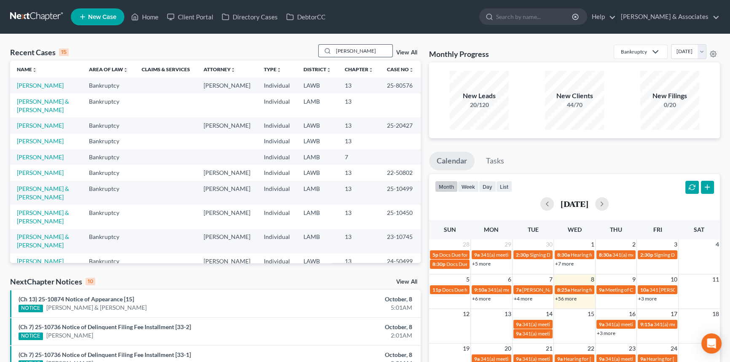
type input "[PERSON_NAME]"
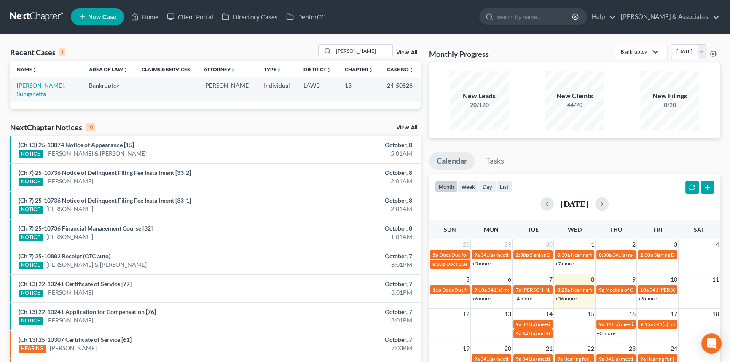
click at [54, 86] on link "[PERSON_NAME], Sunganetta" at bounding box center [41, 90] width 48 height 16
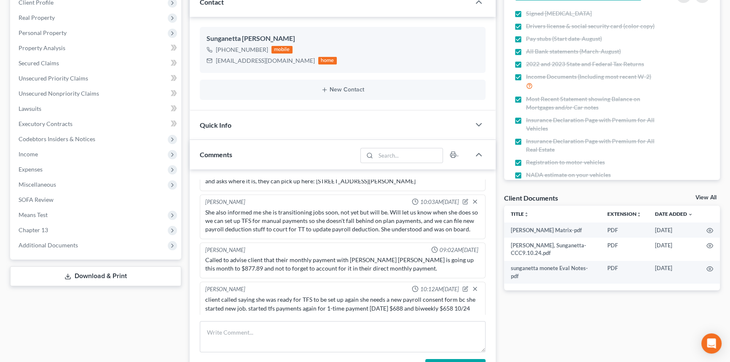
scroll to position [132, 0]
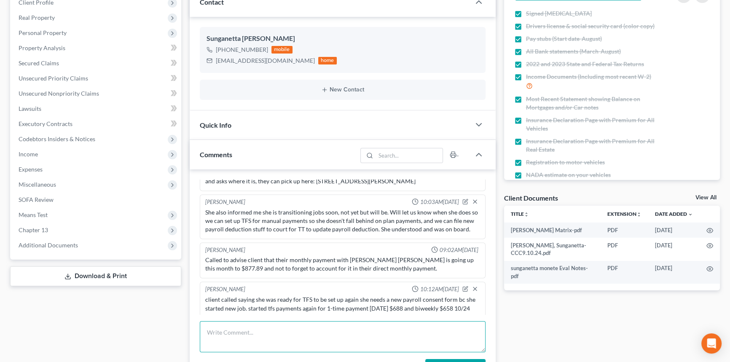
click at [266, 338] on textarea at bounding box center [343, 336] width 286 height 31
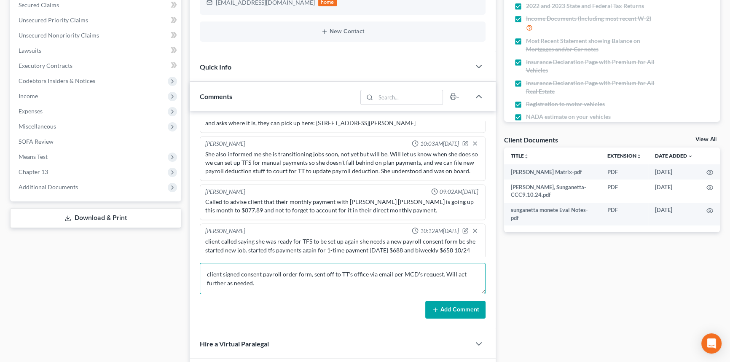
scroll to position [200, 0]
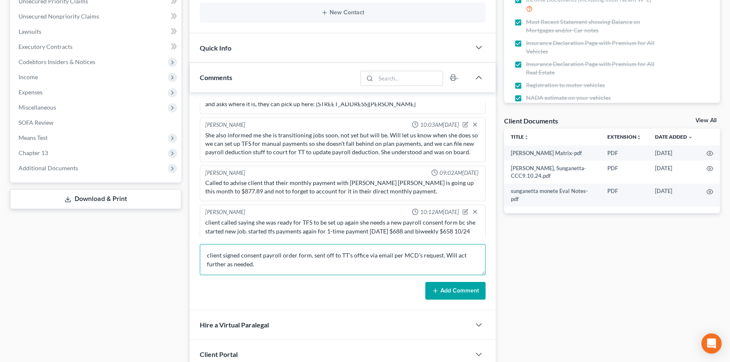
type textarea "client signed consent payroll order form, sent off to TT's office via email per…"
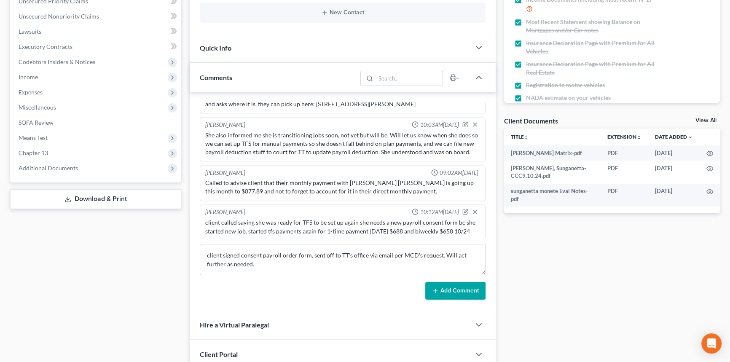
click at [446, 294] on button "Add Comment" at bounding box center [455, 291] width 60 height 18
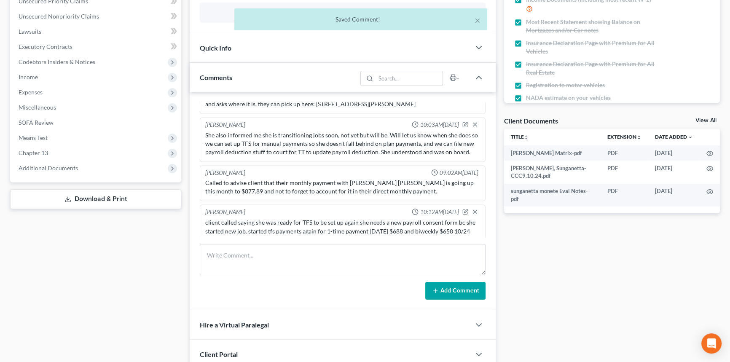
scroll to position [1915, 0]
